Goal: Task Accomplishment & Management: Use online tool/utility

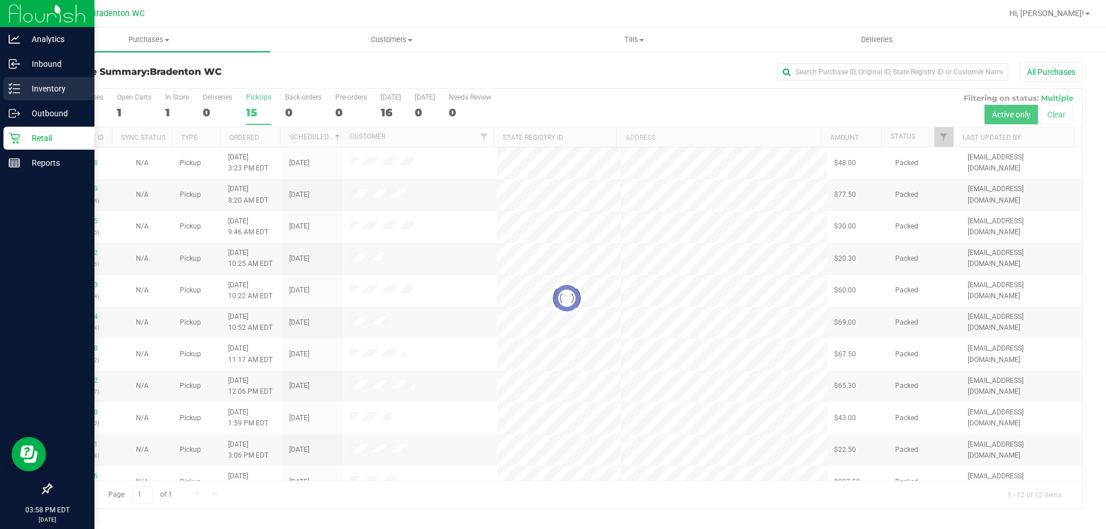
click at [22, 84] on p "Inventory" at bounding box center [54, 89] width 69 height 14
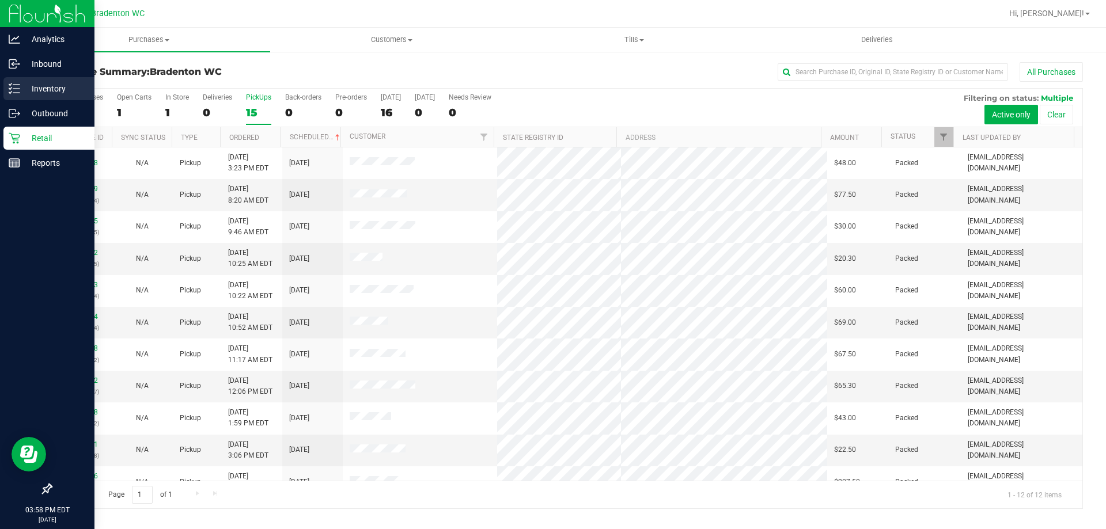
drag, startPoint x: 35, startPoint y: 83, endPoint x: 81, endPoint y: 88, distance: 46.3
click at [36, 84] on p "Inventory" at bounding box center [54, 89] width 69 height 14
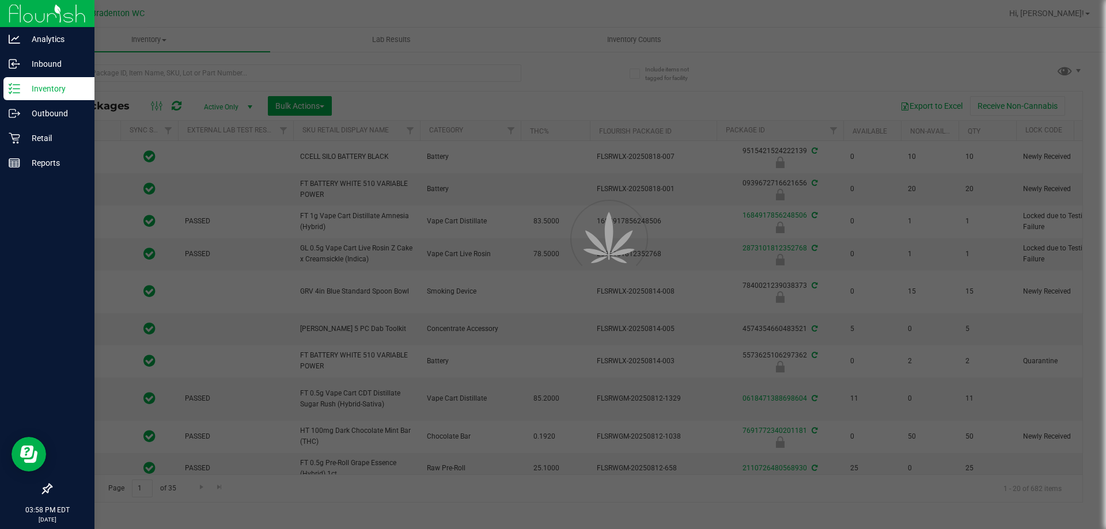
click at [152, 73] on div at bounding box center [553, 264] width 1106 height 529
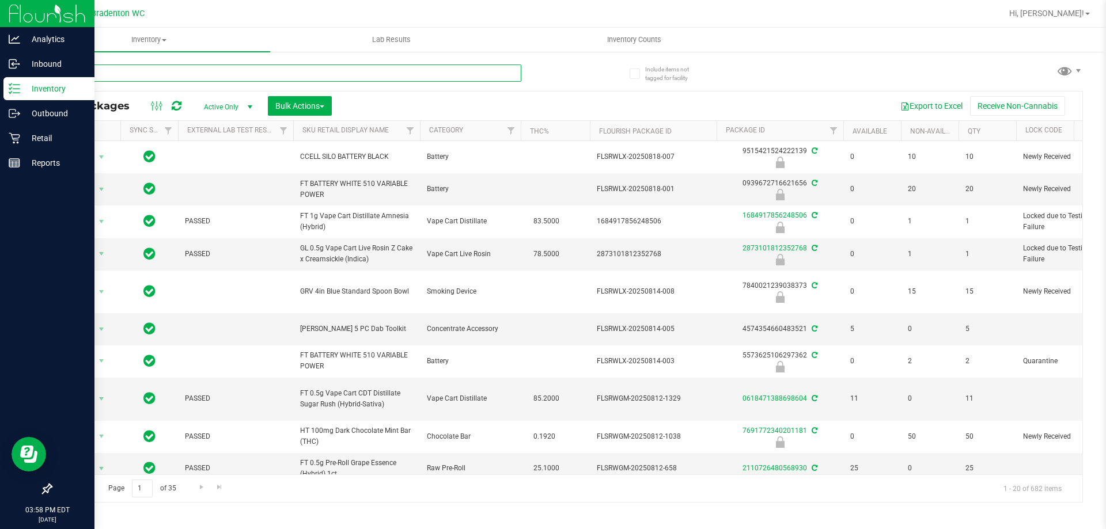
click at [244, 81] on input "text" at bounding box center [286, 73] width 471 height 17
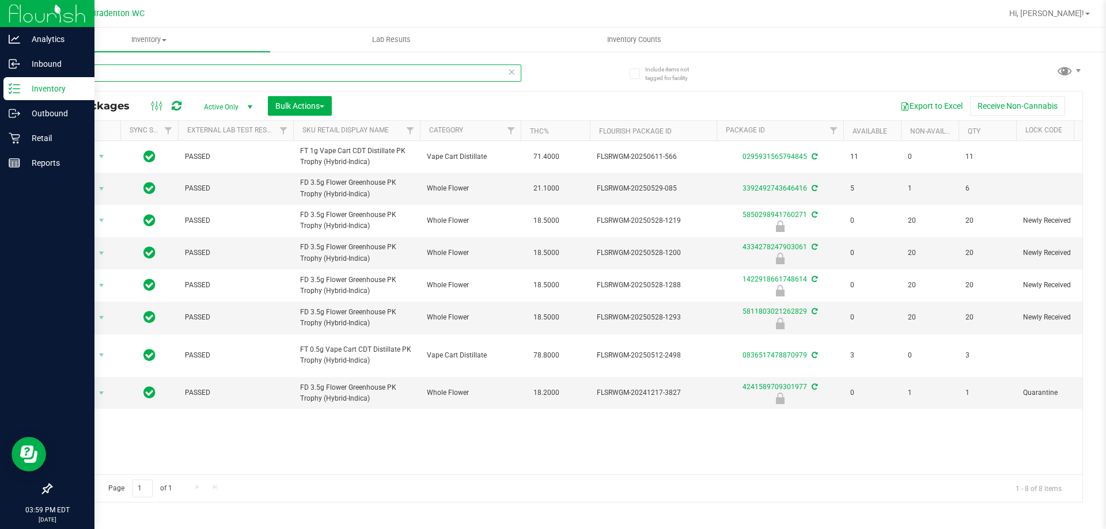
type input "p"
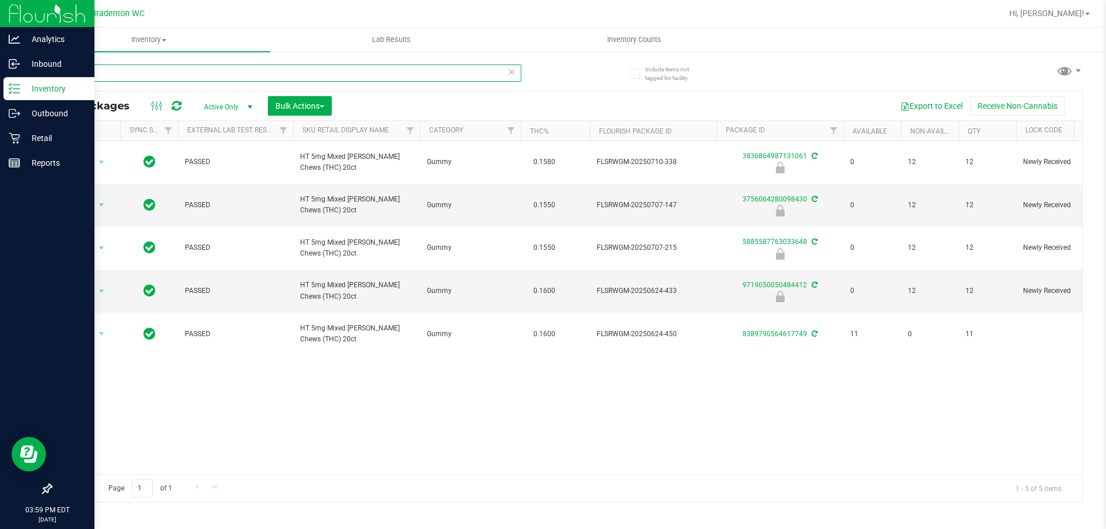
click at [133, 68] on input "mbe" at bounding box center [286, 73] width 471 height 17
type input "m"
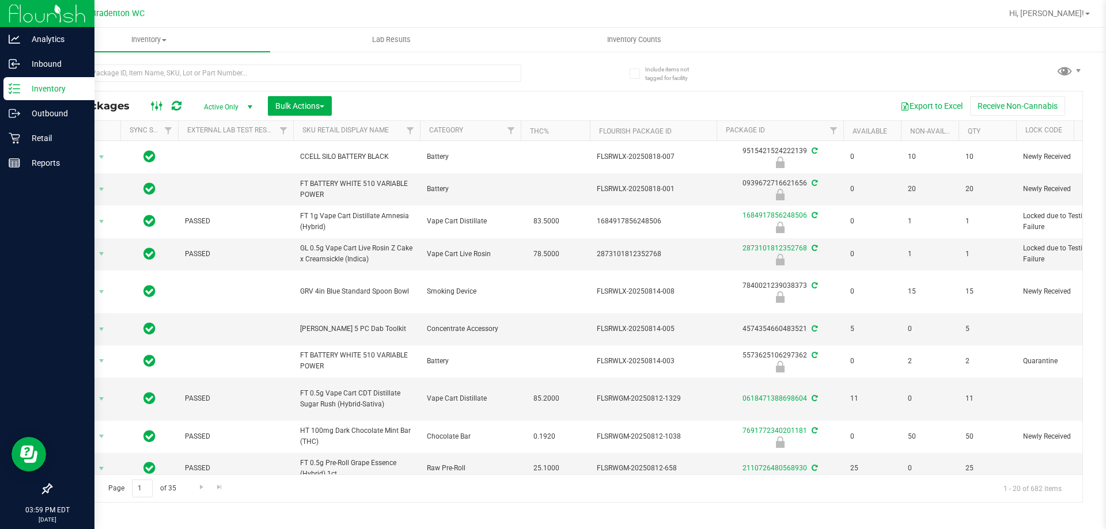
click at [153, 107] on icon at bounding box center [157, 106] width 13 height 14
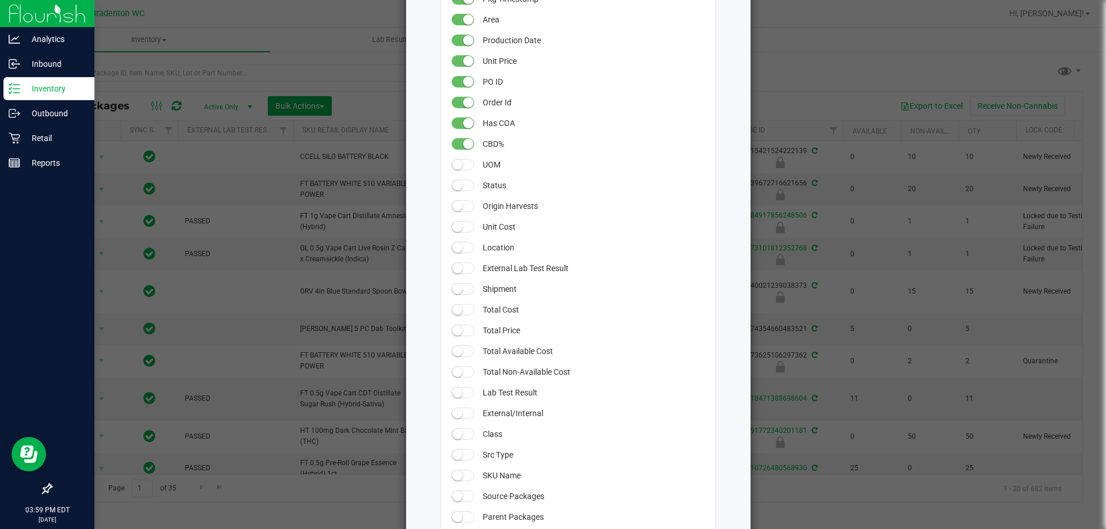
scroll to position [58, 0]
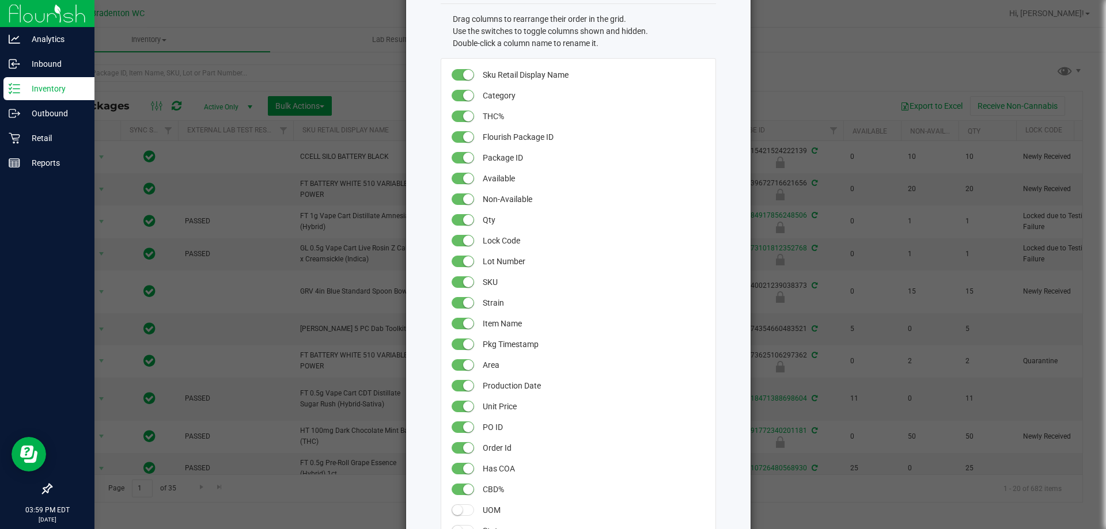
click at [940, 25] on ngb-modal-window "All Packages Grid Settings Drag columns to rearrange their order in the grid. U…" at bounding box center [557, 264] width 1115 height 529
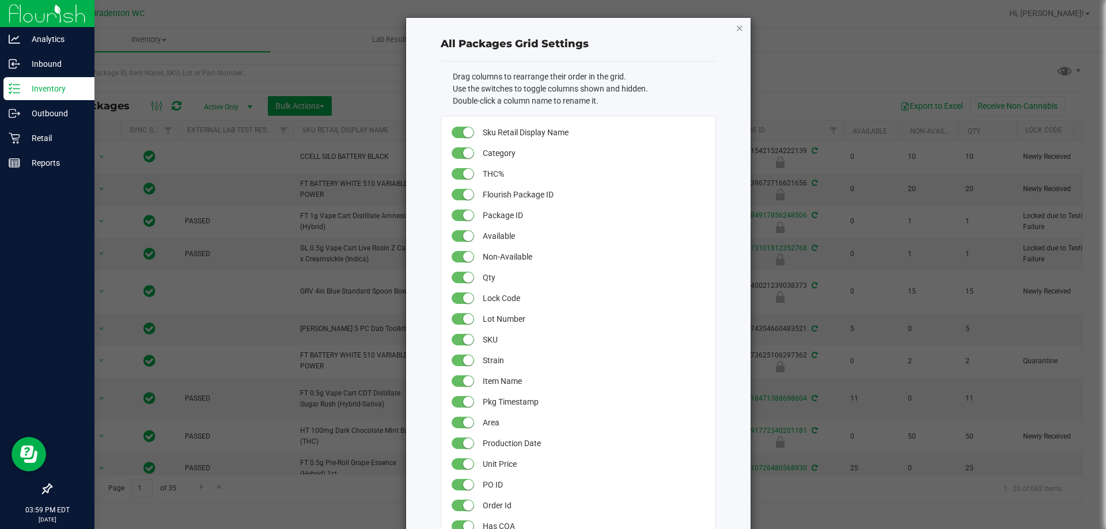
click at [736, 29] on icon "button" at bounding box center [740, 28] width 8 height 14
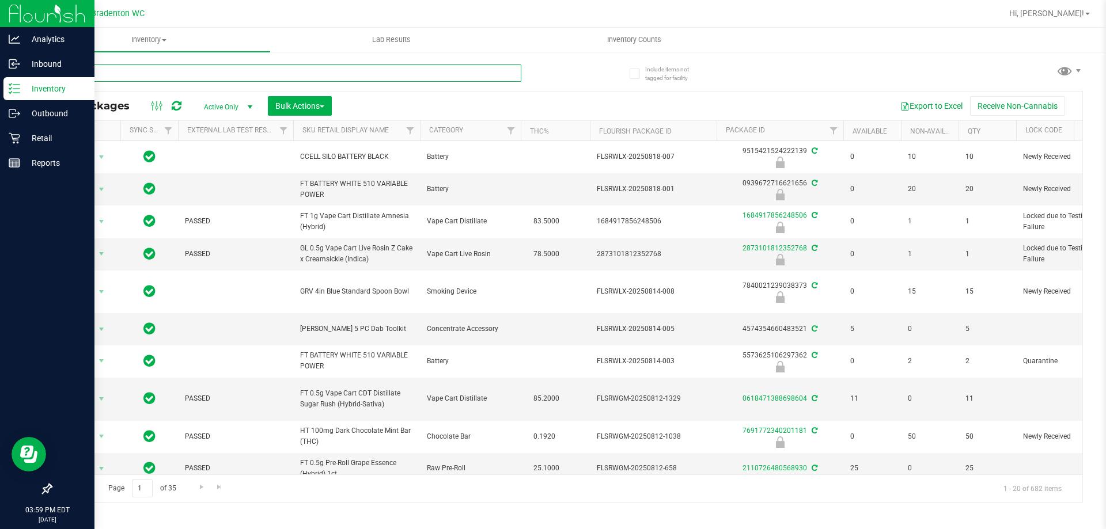
click at [133, 70] on input "text" at bounding box center [286, 73] width 471 height 17
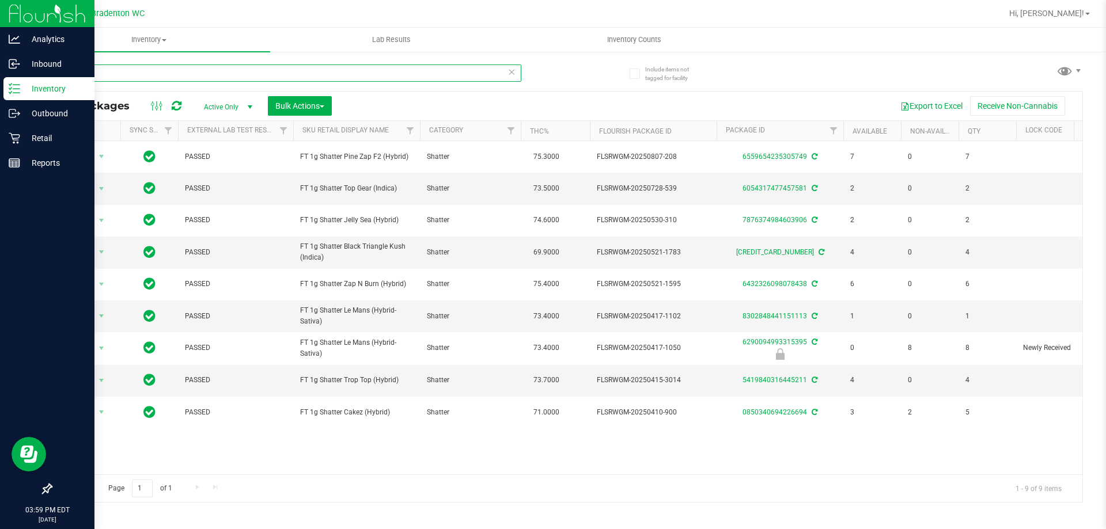
type input "s"
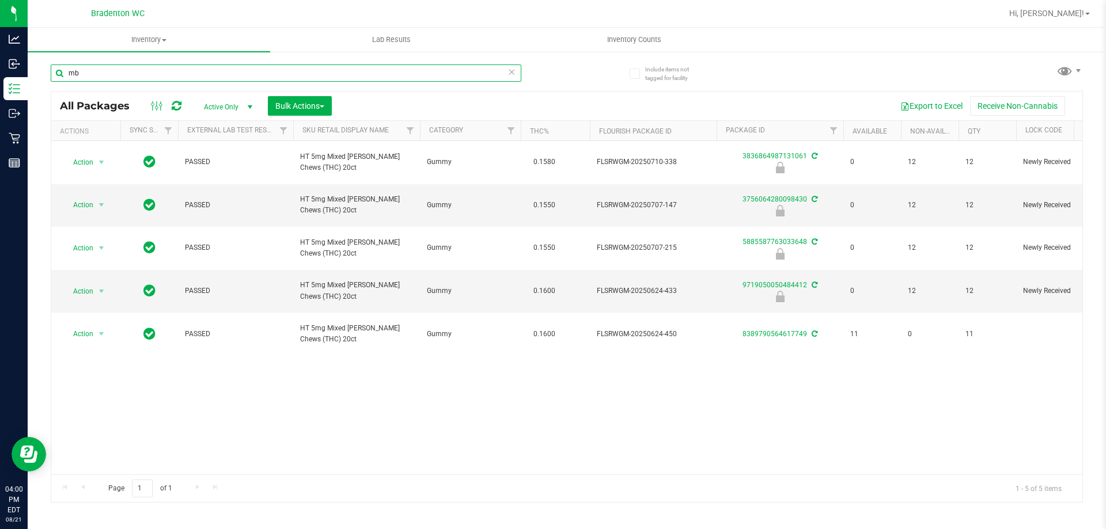
type input "m"
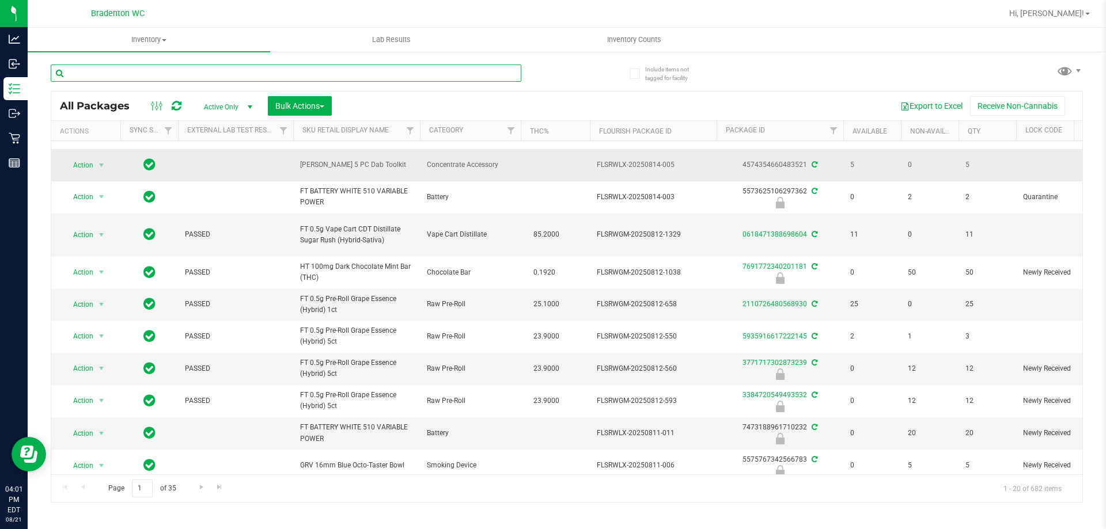
scroll to position [53, 0]
